Goal: Navigation & Orientation: Find specific page/section

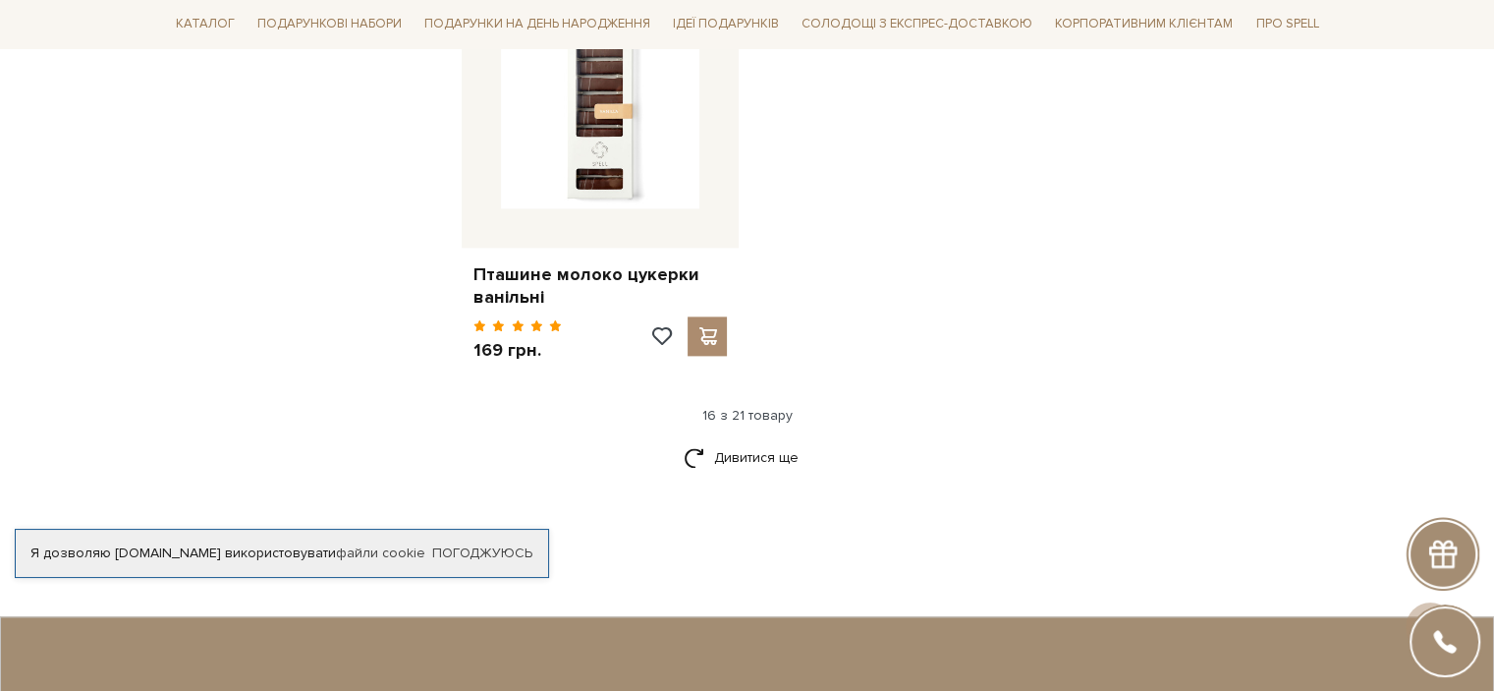
scroll to position [2555, 0]
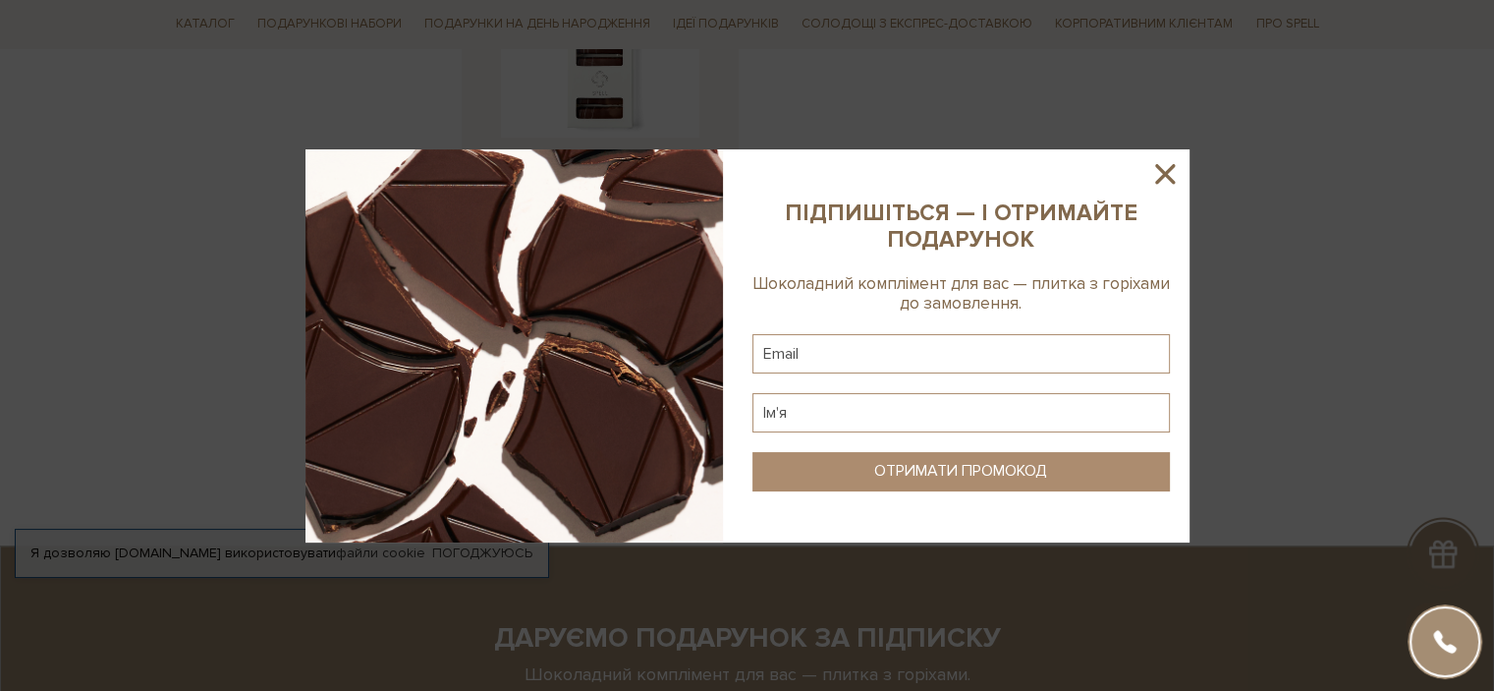
click at [1166, 170] on icon at bounding box center [1165, 174] width 20 height 20
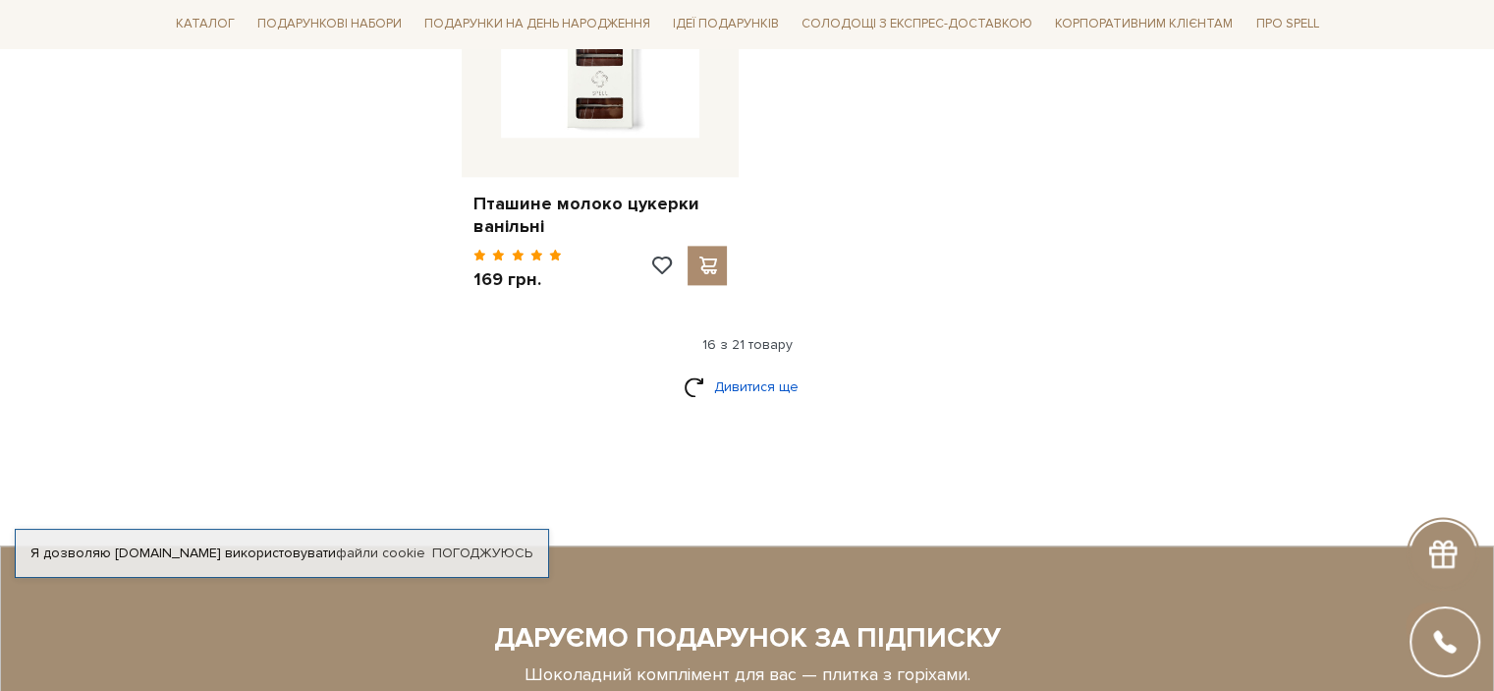
click at [760, 391] on link "Дивитися ще" at bounding box center [748, 386] width 128 height 34
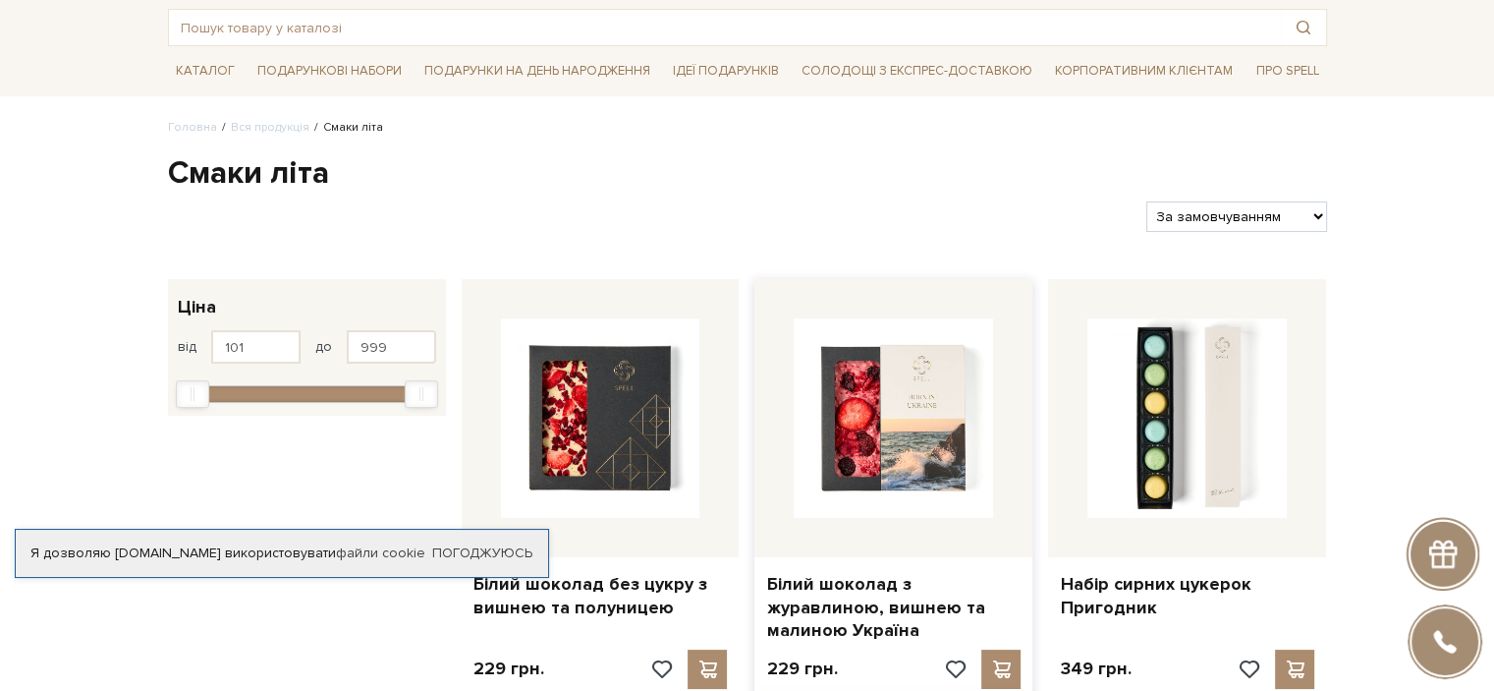
scroll to position [0, 0]
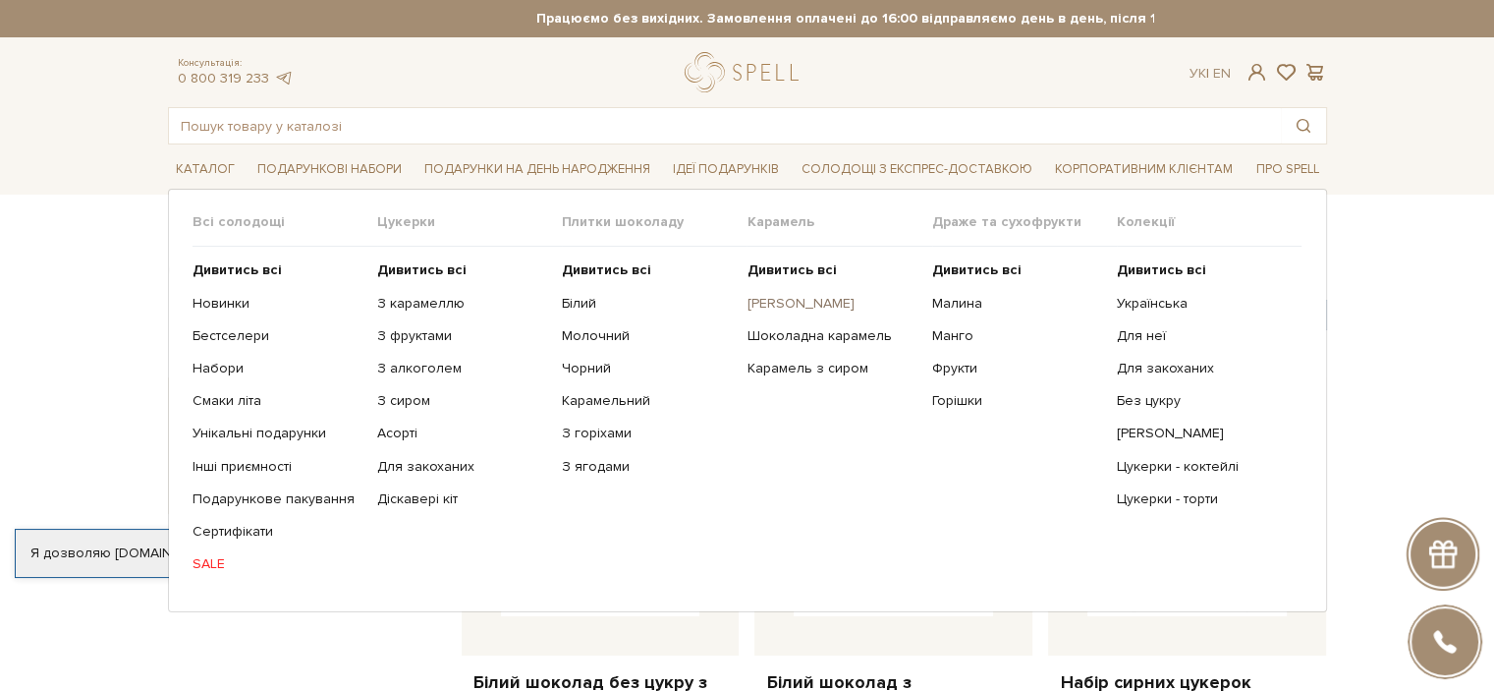
click at [818, 306] on link "[PERSON_NAME]" at bounding box center [832, 304] width 170 height 18
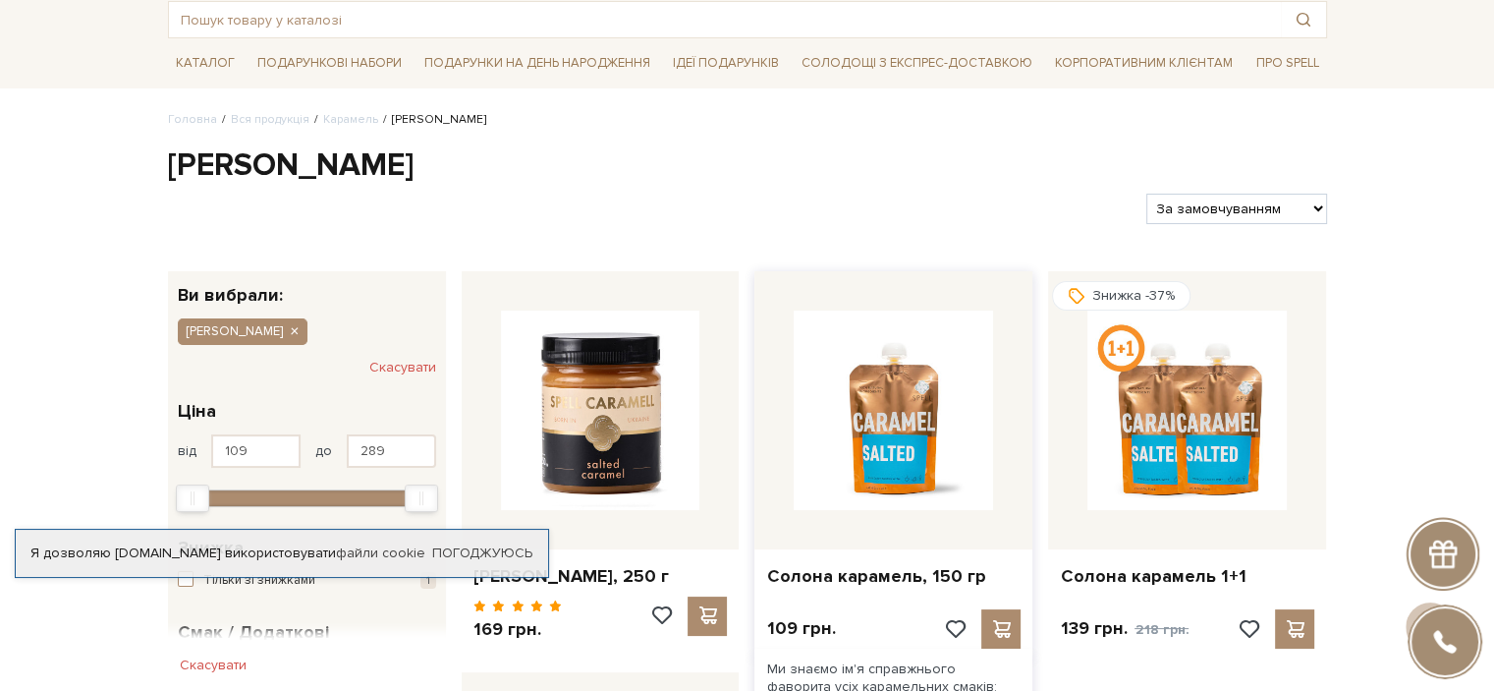
scroll to position [98, 0]
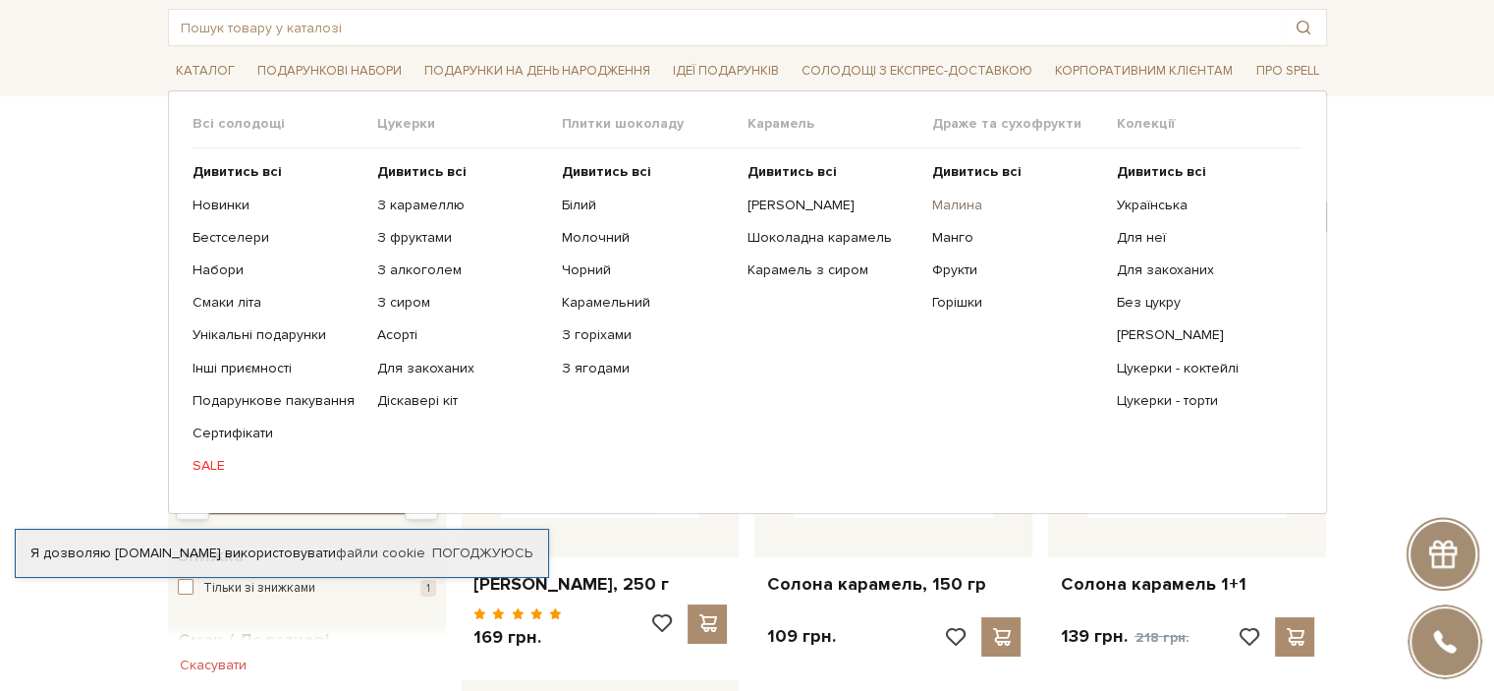
click at [975, 201] on link "Малина" at bounding box center [1017, 206] width 170 height 18
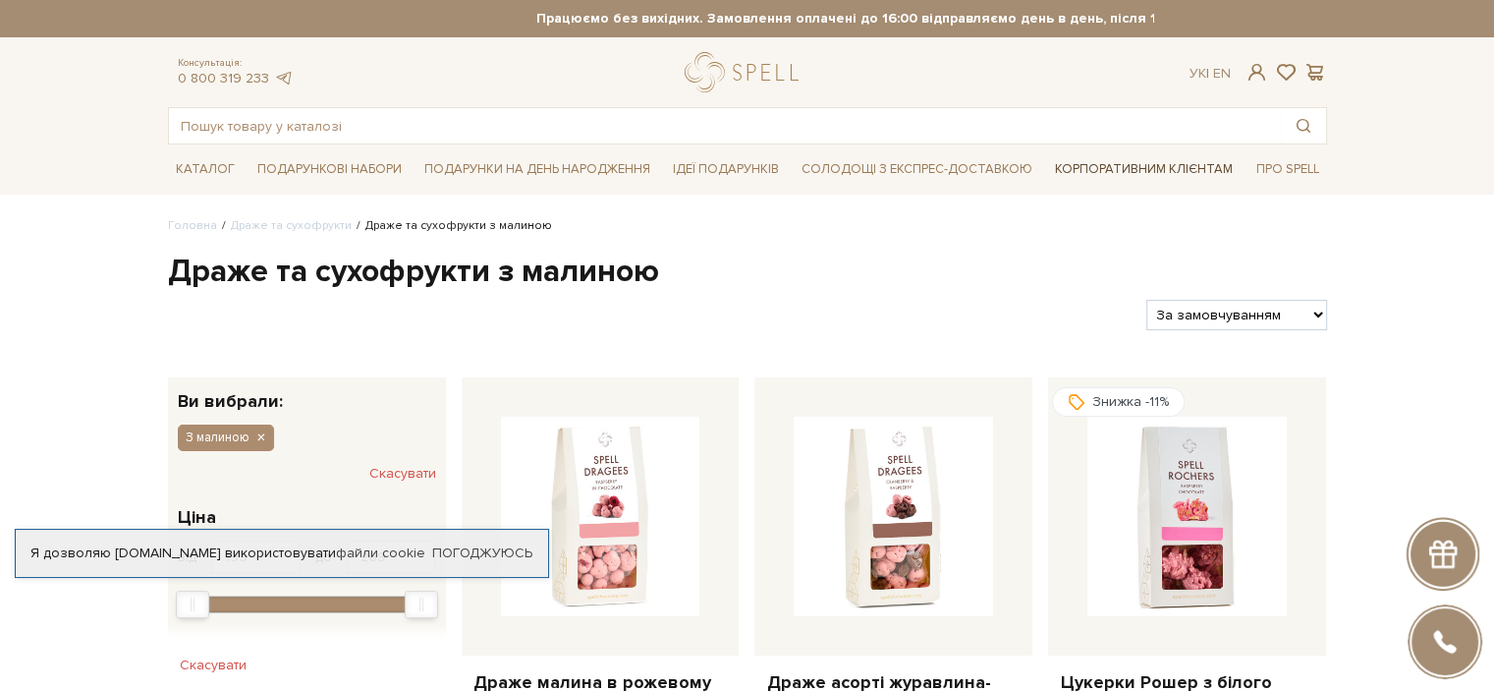
click at [1092, 168] on link "Корпоративним клієнтам" at bounding box center [1144, 168] width 194 height 33
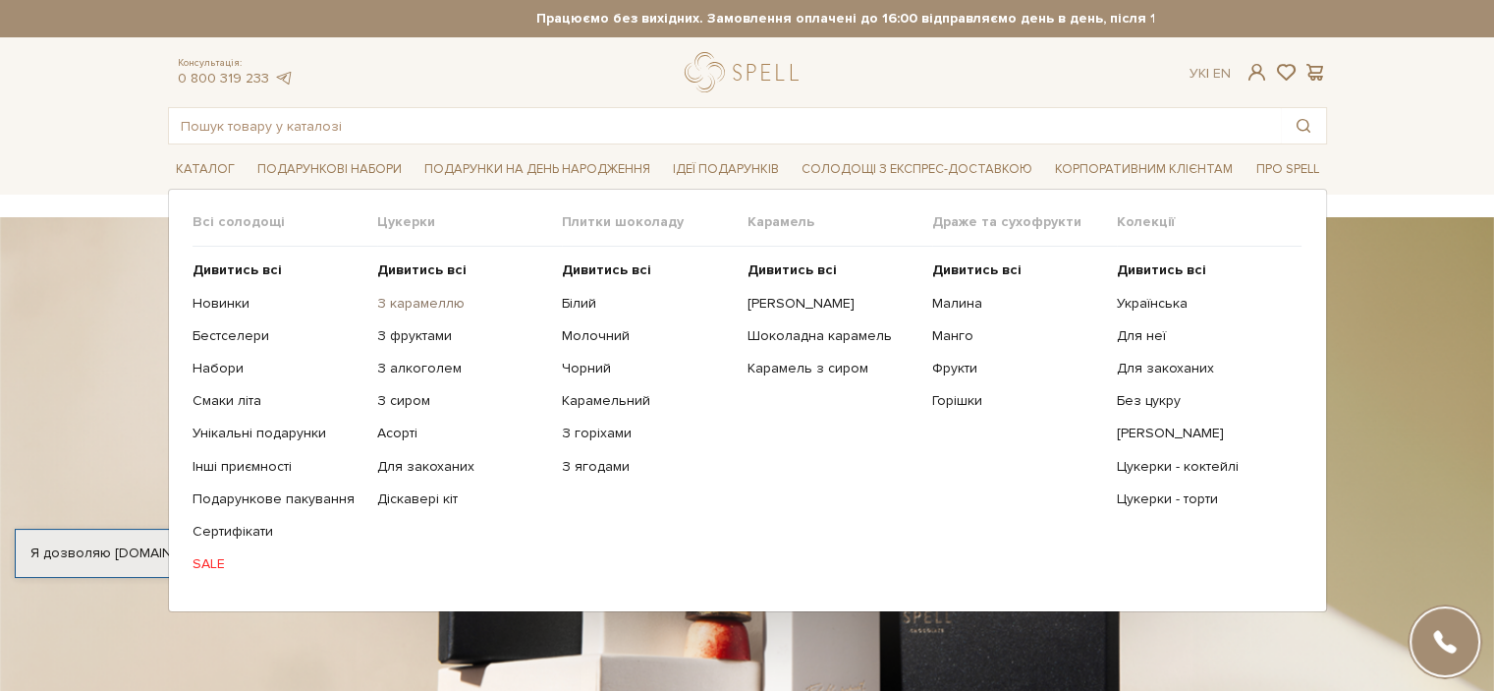
click at [406, 302] on link "З карамеллю" at bounding box center [462, 304] width 170 height 18
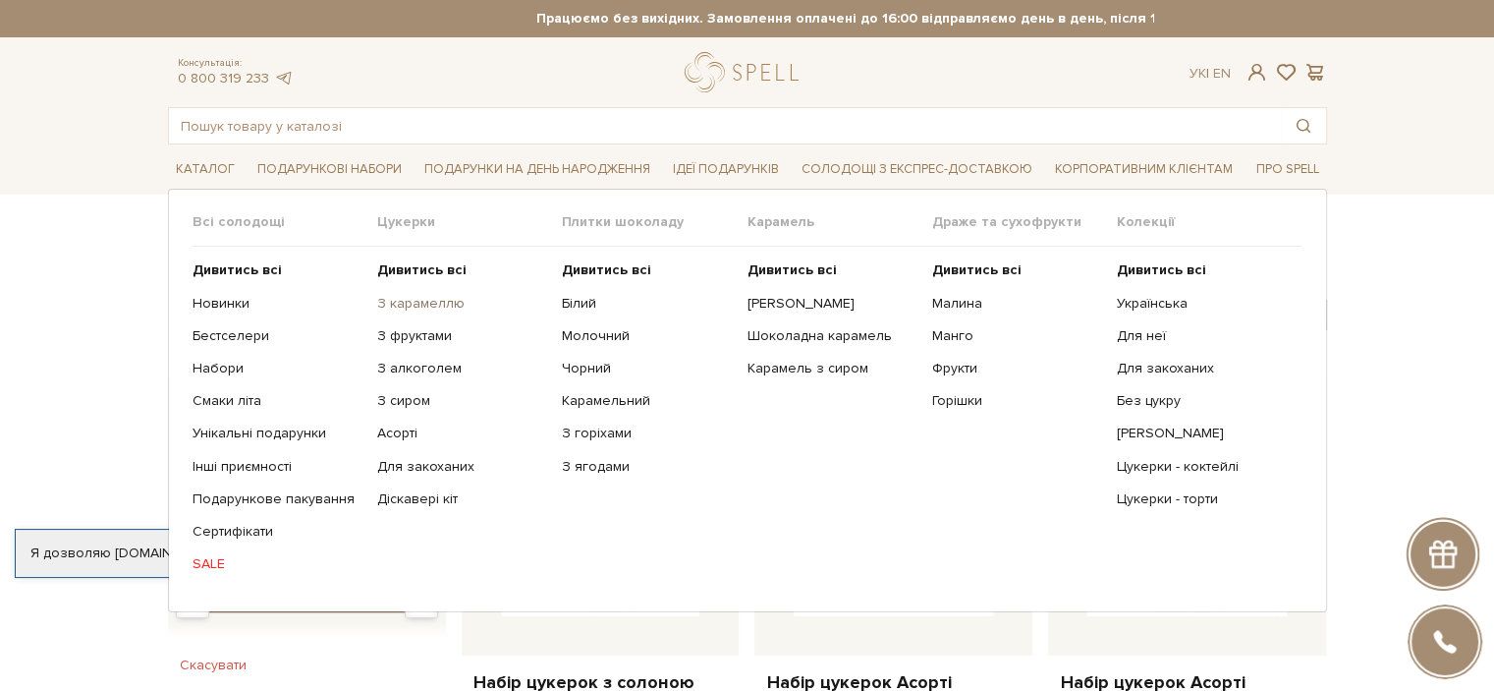
click at [436, 295] on link "З карамеллю" at bounding box center [462, 304] width 170 height 18
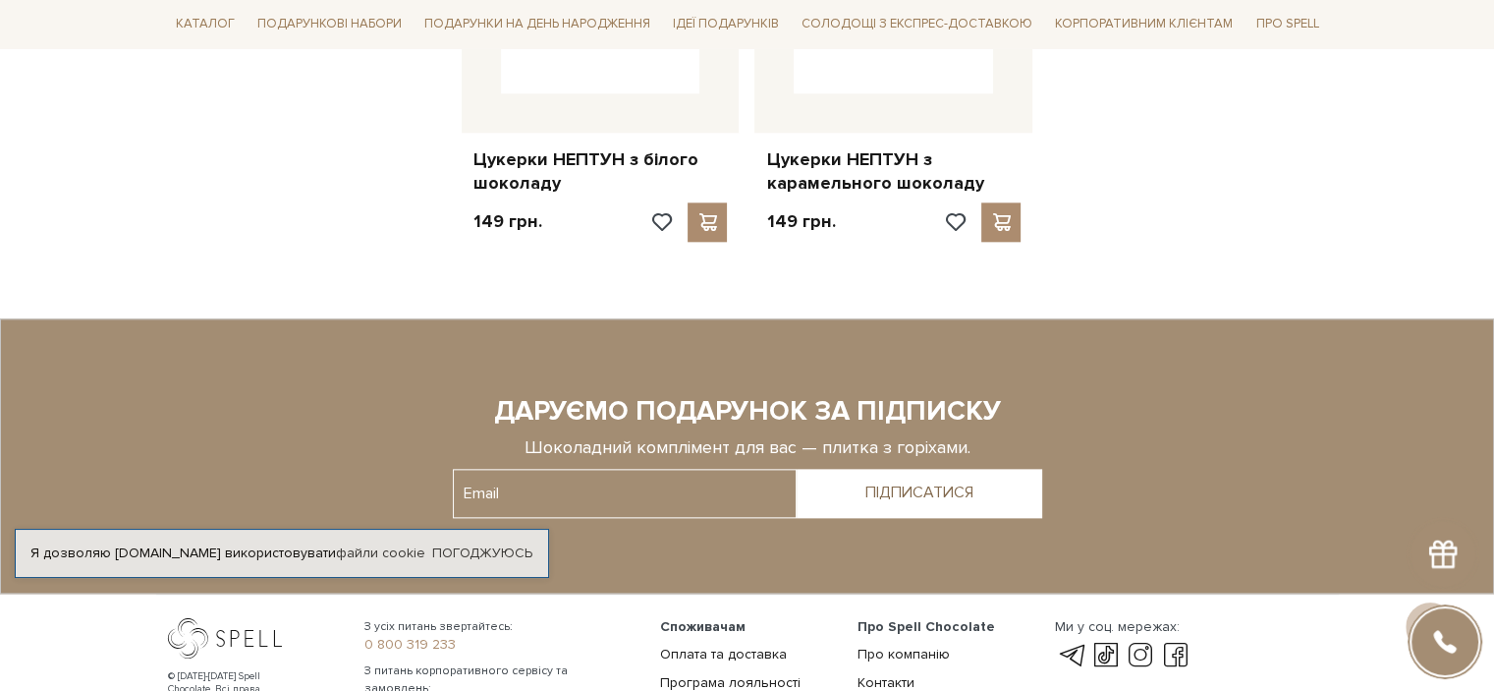
scroll to position [2358, 0]
